Goal: Entertainment & Leisure: Browse casually

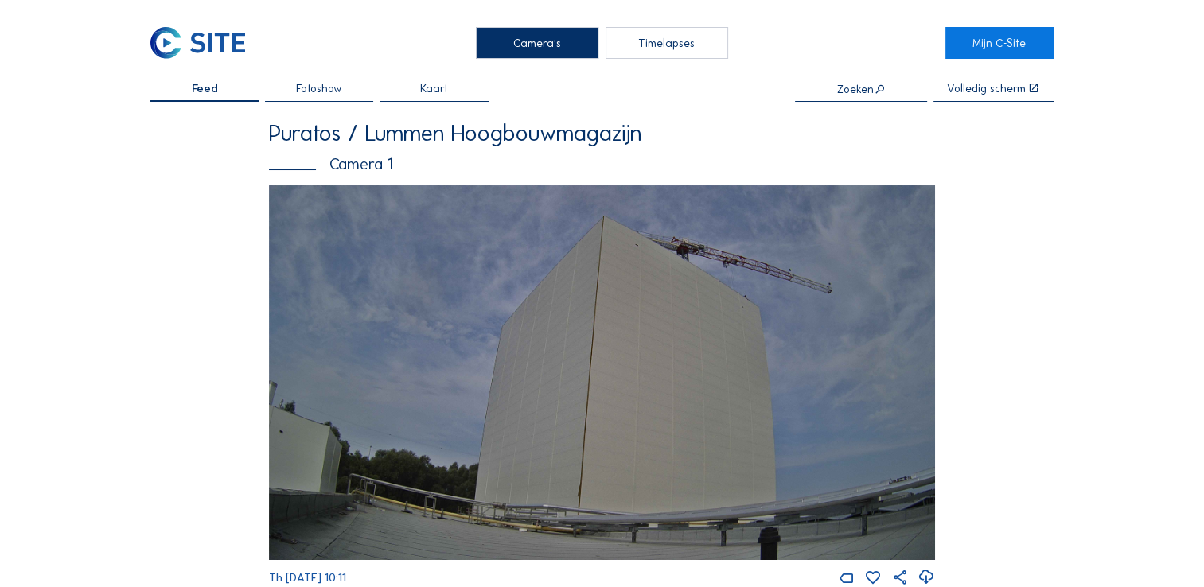
click at [282, 84] on div "Fotoshow" at bounding box center [319, 92] width 108 height 19
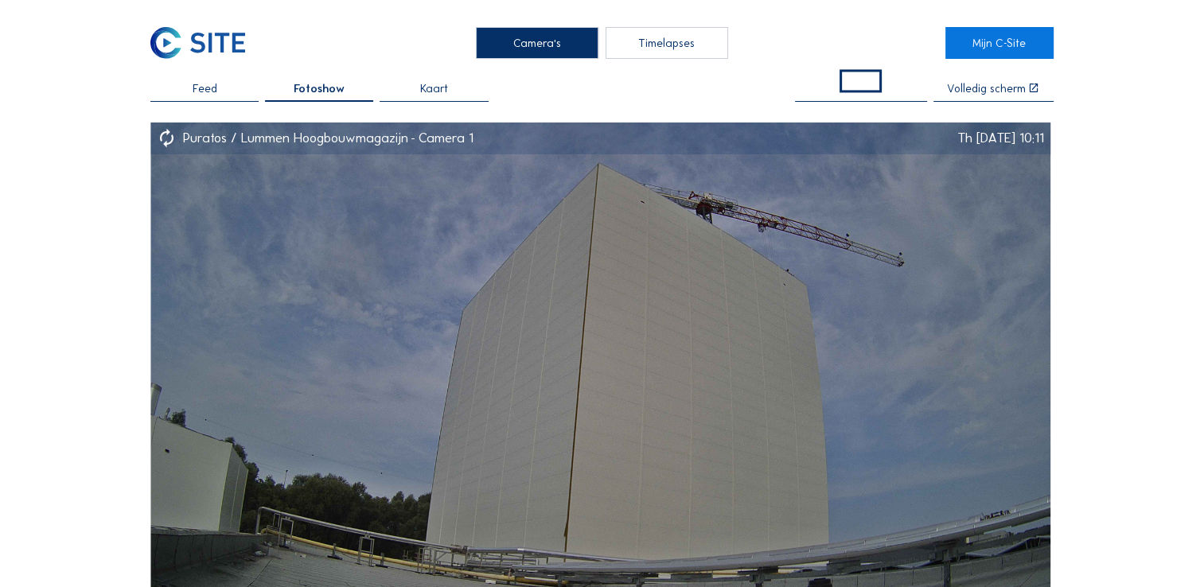
click at [238, 94] on div "Feed" at bounding box center [204, 92] width 108 height 19
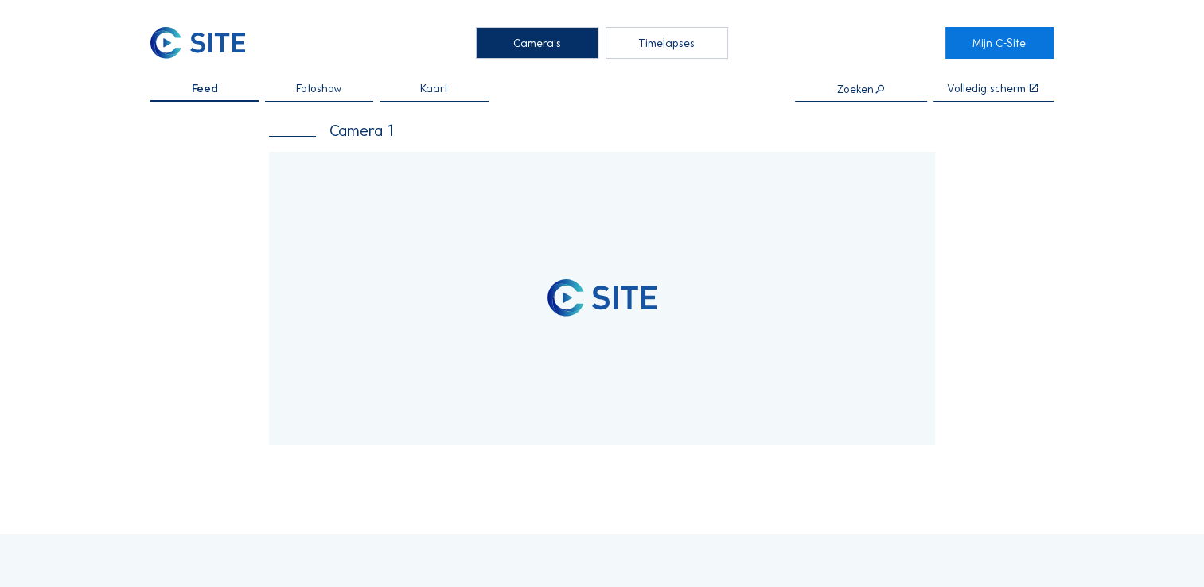
click at [493, 246] on div at bounding box center [602, 299] width 666 height 294
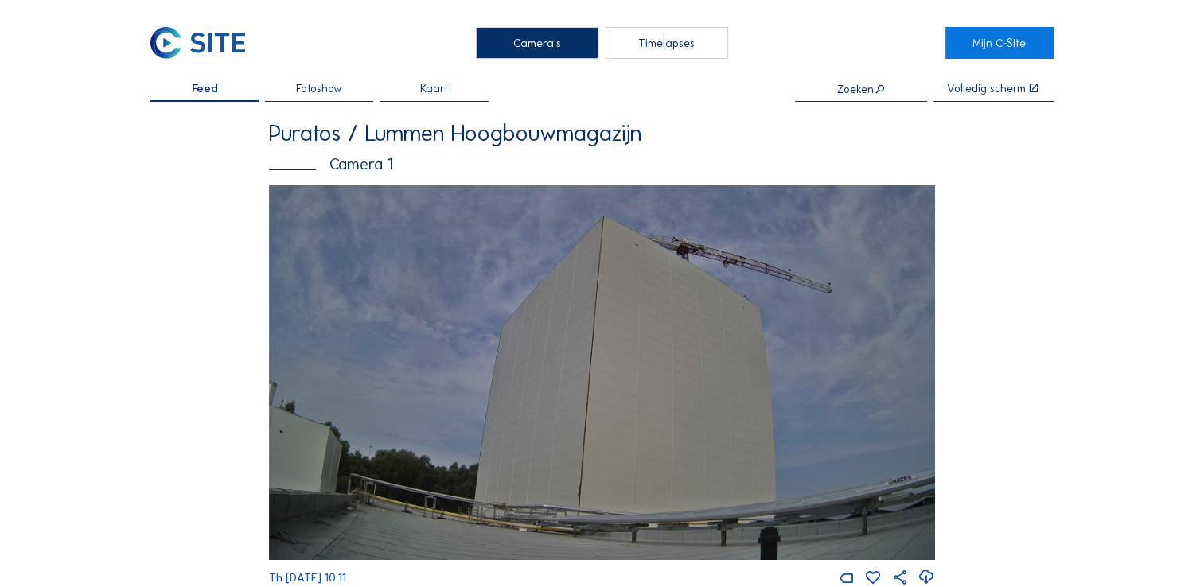
click at [493, 295] on img at bounding box center [602, 372] width 666 height 375
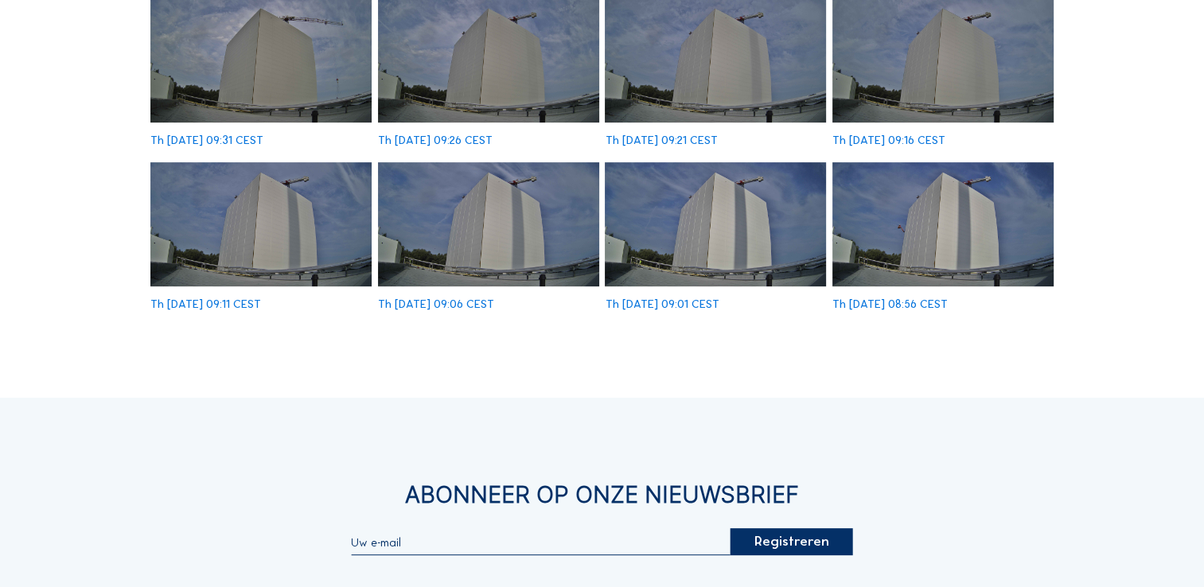
scroll to position [477, 0]
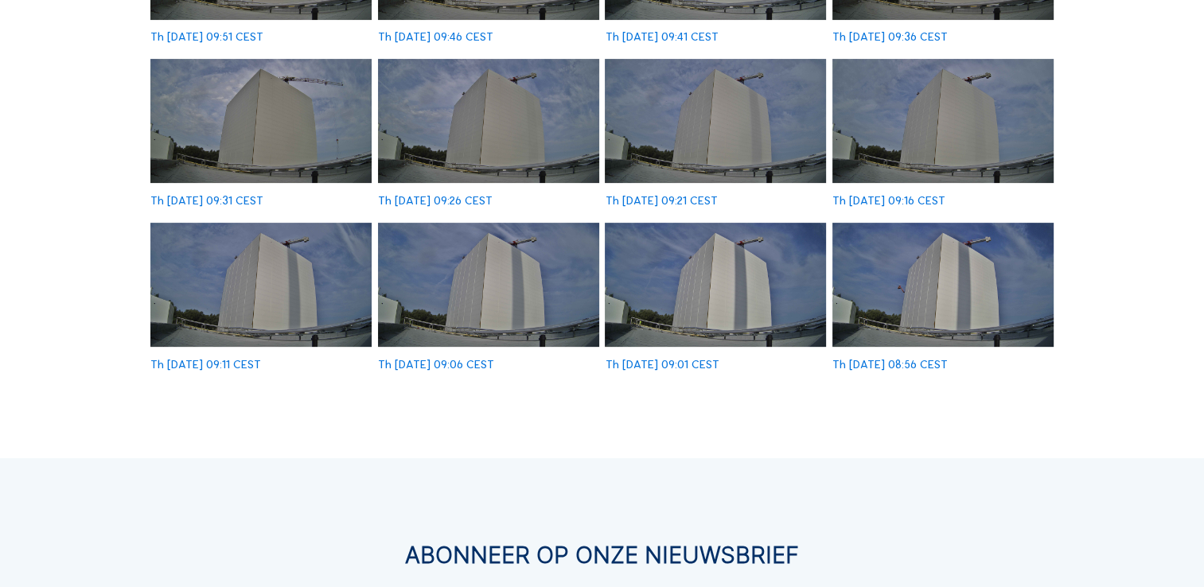
click at [933, 295] on img at bounding box center [942, 285] width 221 height 124
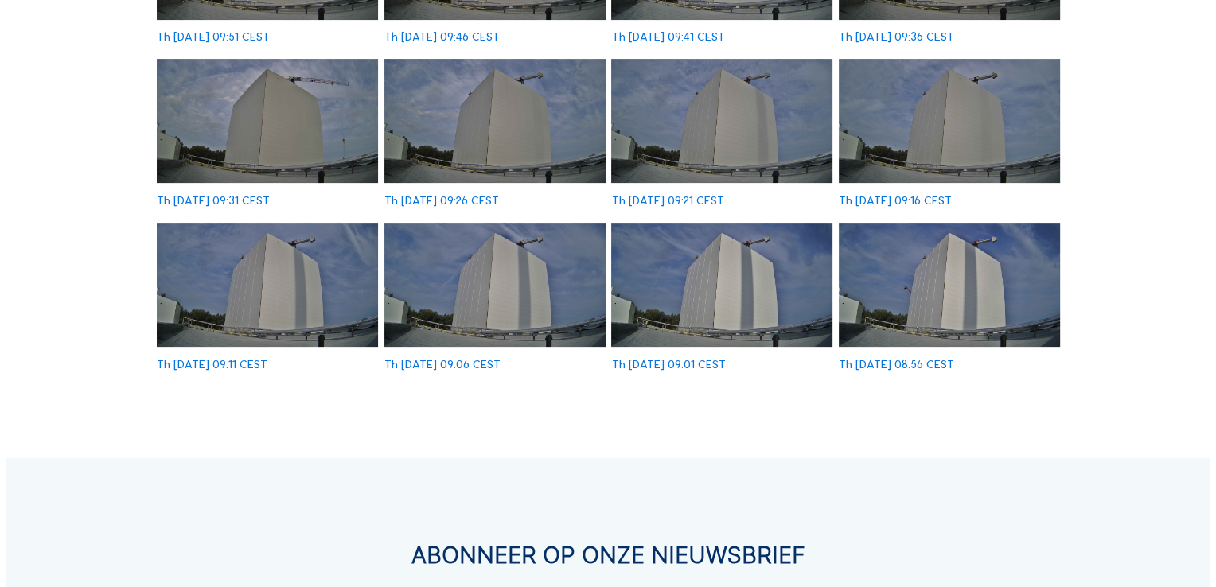
scroll to position [478, 0]
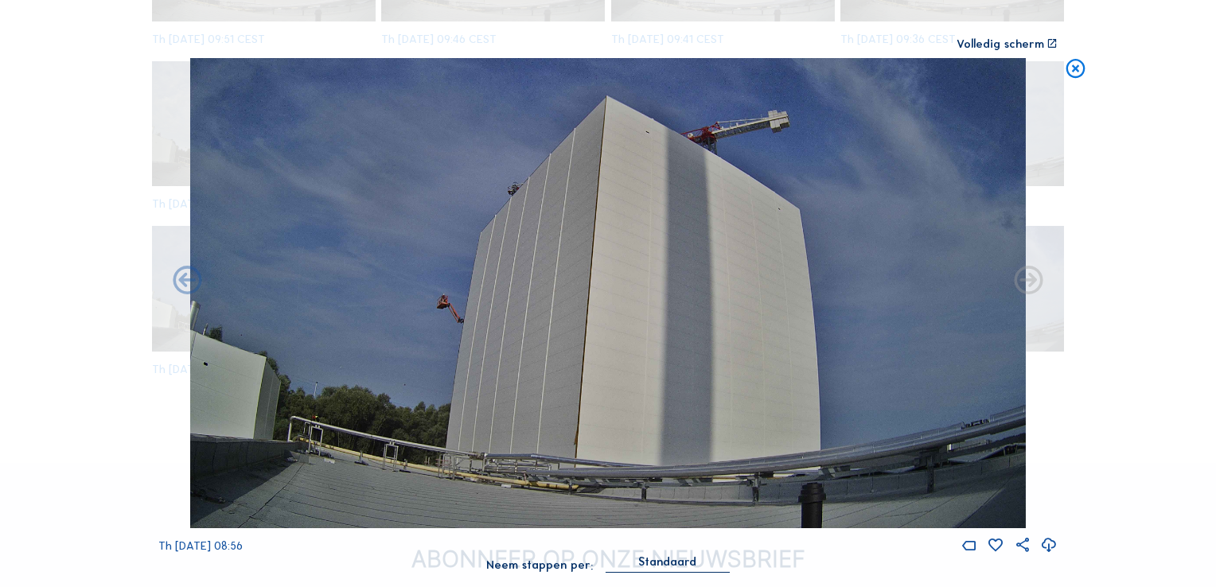
click at [1026, 282] on icon at bounding box center [1028, 281] width 34 height 34
click at [1026, 286] on icon at bounding box center [1028, 281] width 34 height 34
click at [181, 273] on icon at bounding box center [187, 281] width 34 height 34
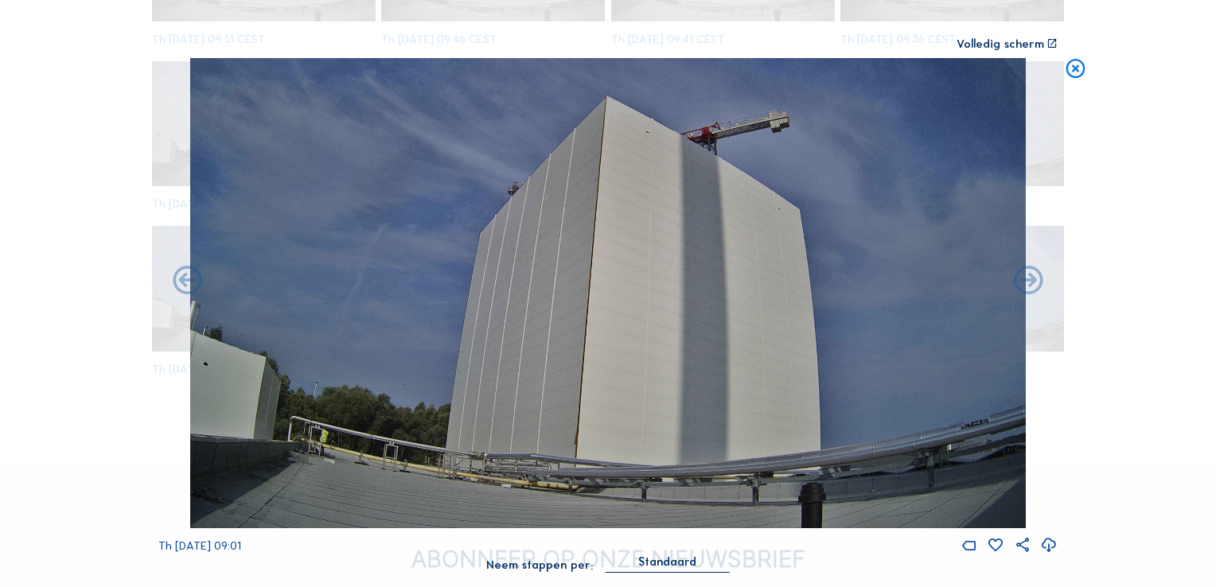
click at [1116, 160] on div "Scroll om door de tijd te reizen | Druk op de 'Alt'-[PERSON_NAME] + scroll om t…" at bounding box center [608, 293] width 1216 height 587
click at [1064, 73] on icon at bounding box center [1075, 70] width 23 height 24
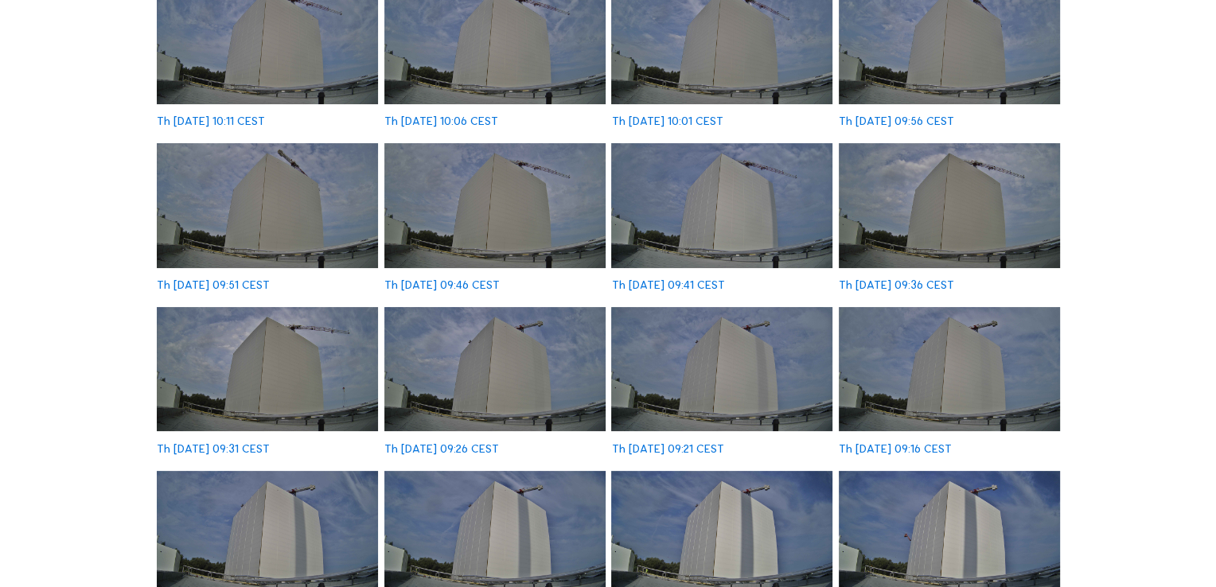
scroll to position [0, 0]
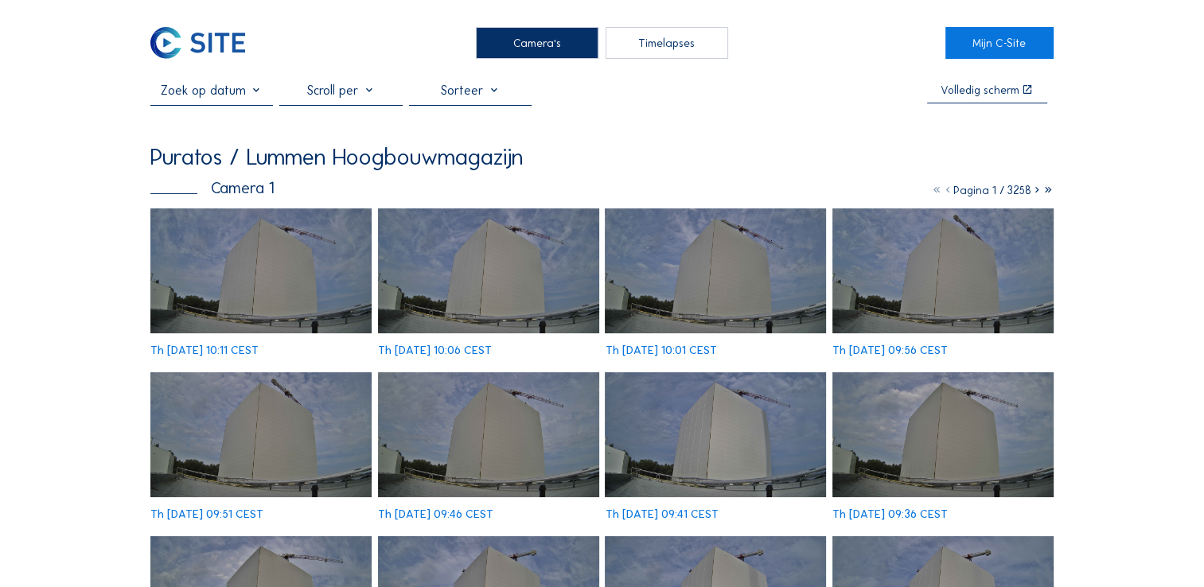
click at [274, 276] on img at bounding box center [260, 270] width 221 height 124
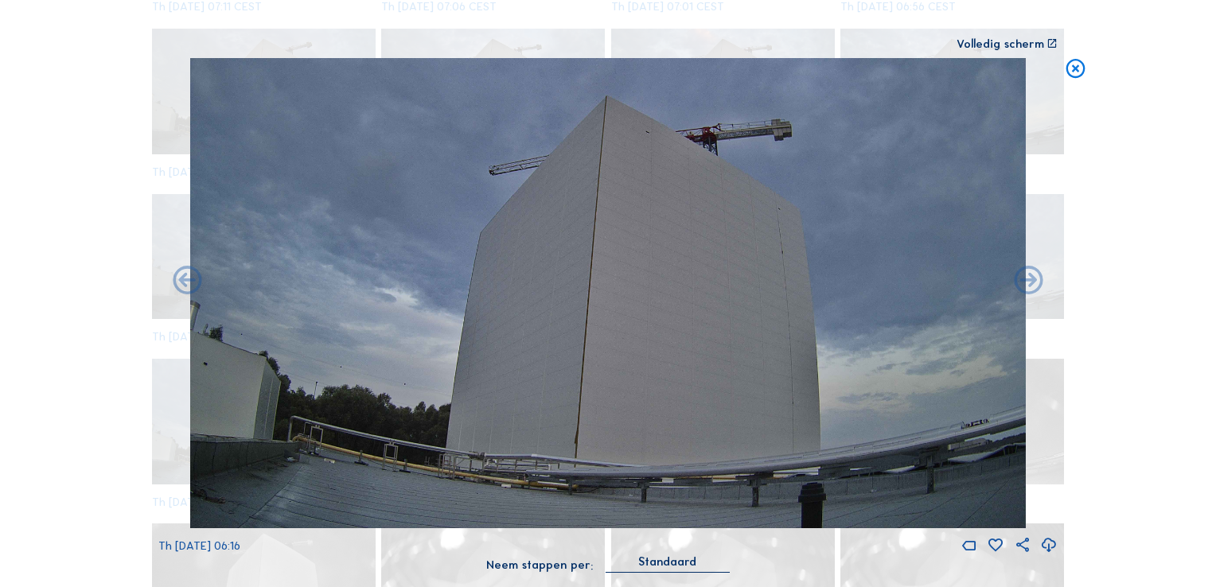
scroll to position [2490, 0]
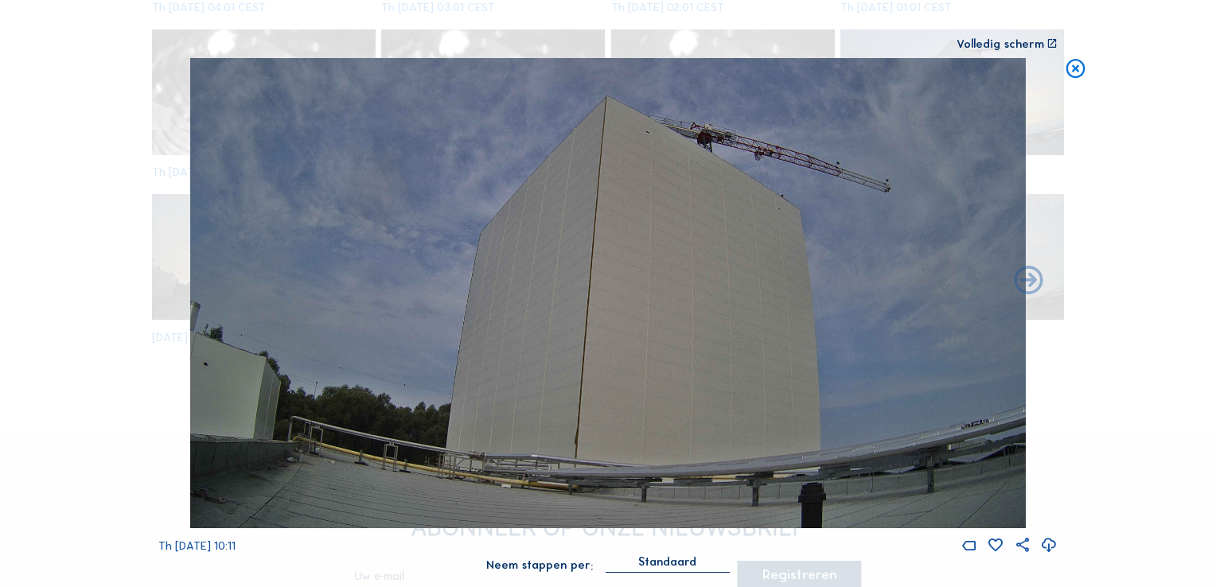
click at [1081, 72] on icon at bounding box center [1075, 70] width 23 height 24
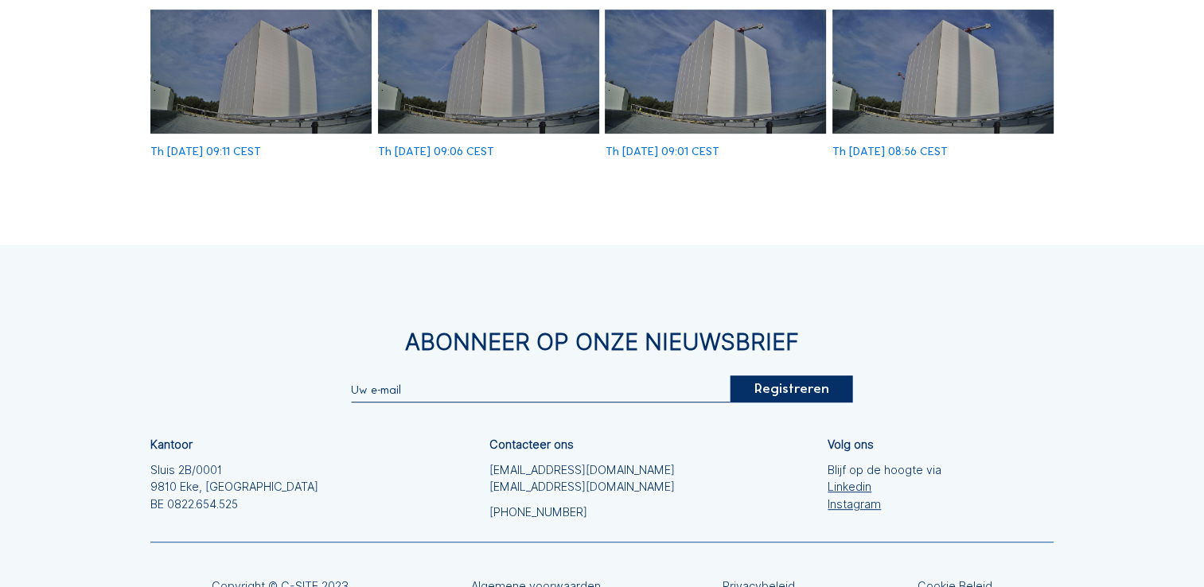
scroll to position [815, 0]
